Goal: Find specific page/section: Find specific page/section

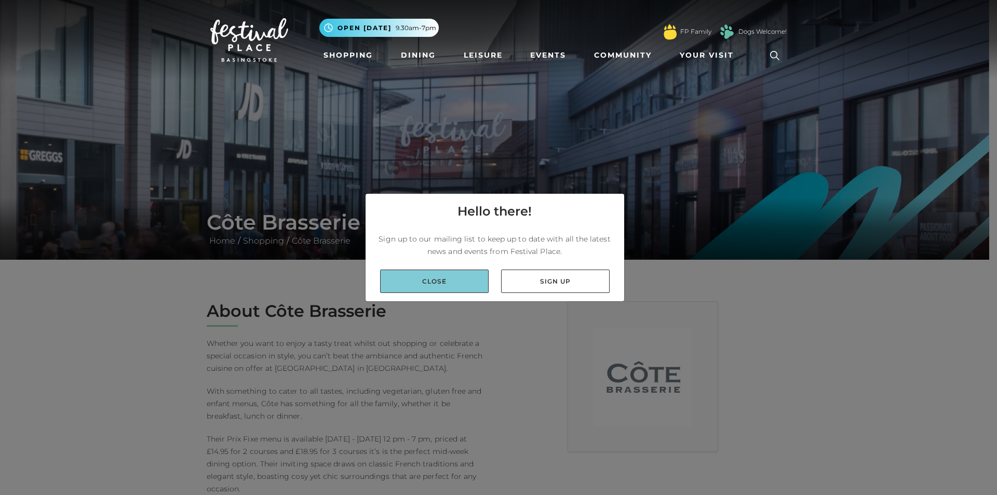
click at [425, 284] on link "Close" at bounding box center [434, 281] width 109 height 23
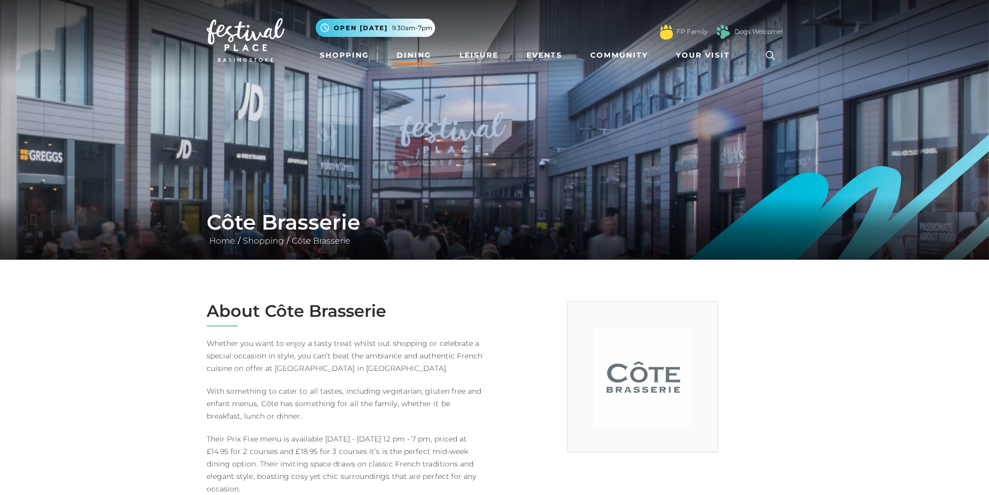
click at [415, 51] on link "Dining" at bounding box center [414, 55] width 43 height 19
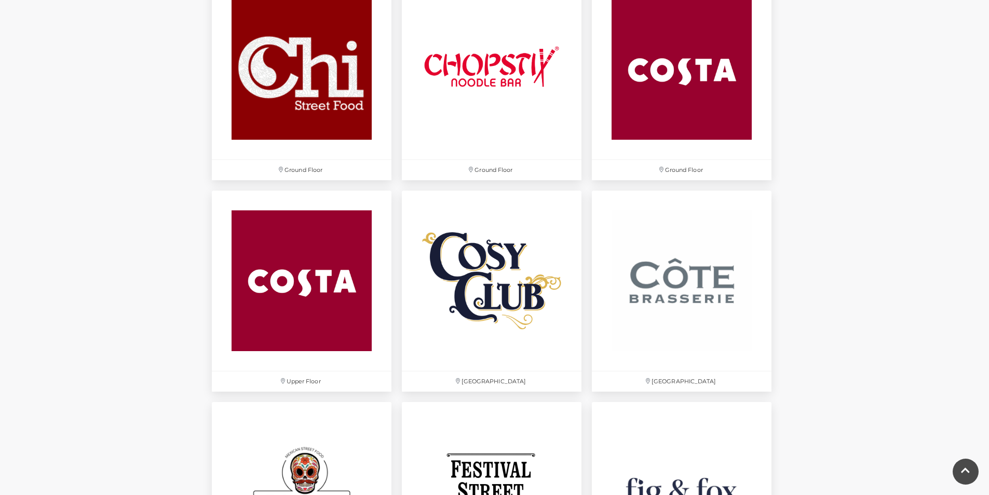
scroll to position [1378, 0]
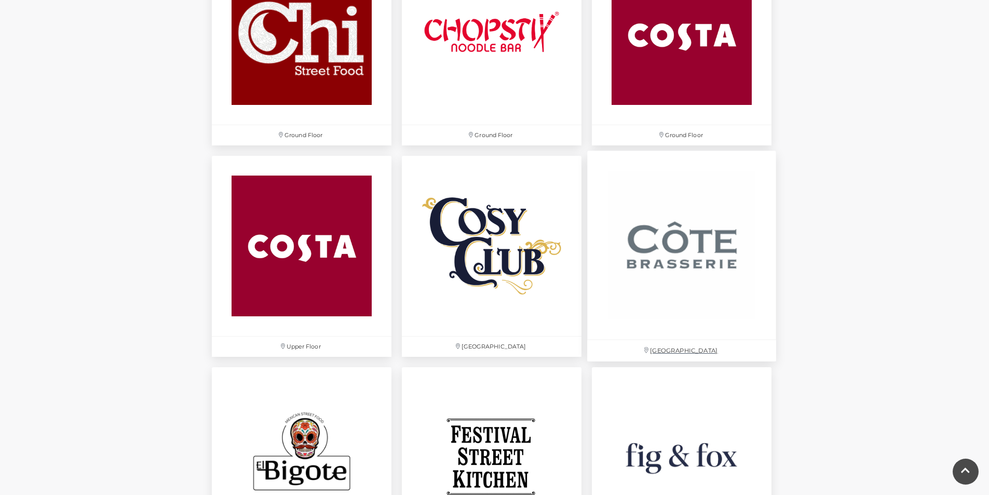
click at [711, 252] on img at bounding box center [681, 245] width 189 height 189
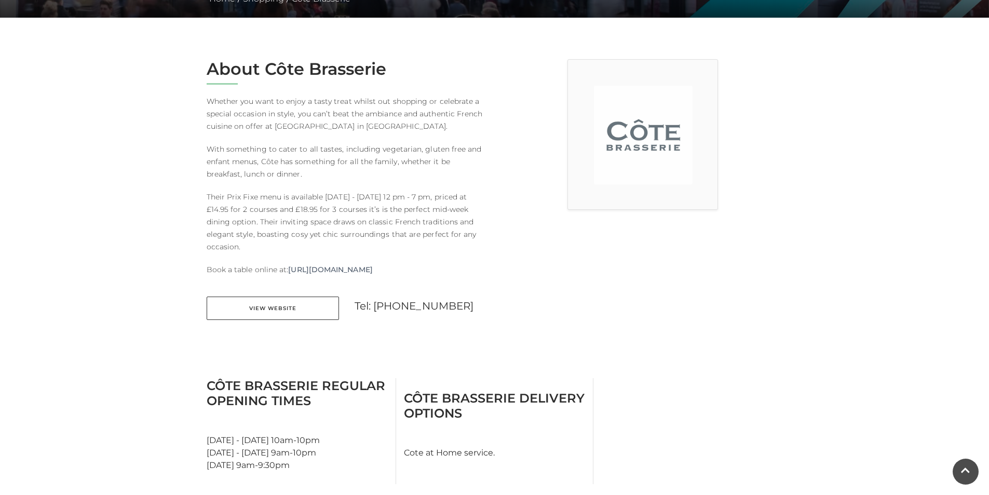
scroll to position [159, 0]
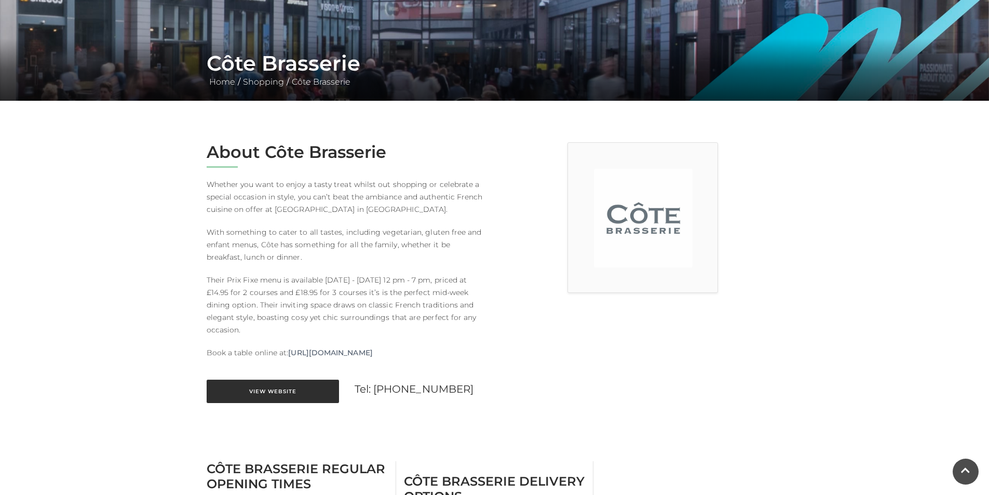
click at [289, 389] on link "View Website" at bounding box center [273, 391] width 132 height 23
